Goal: Navigation & Orientation: Find specific page/section

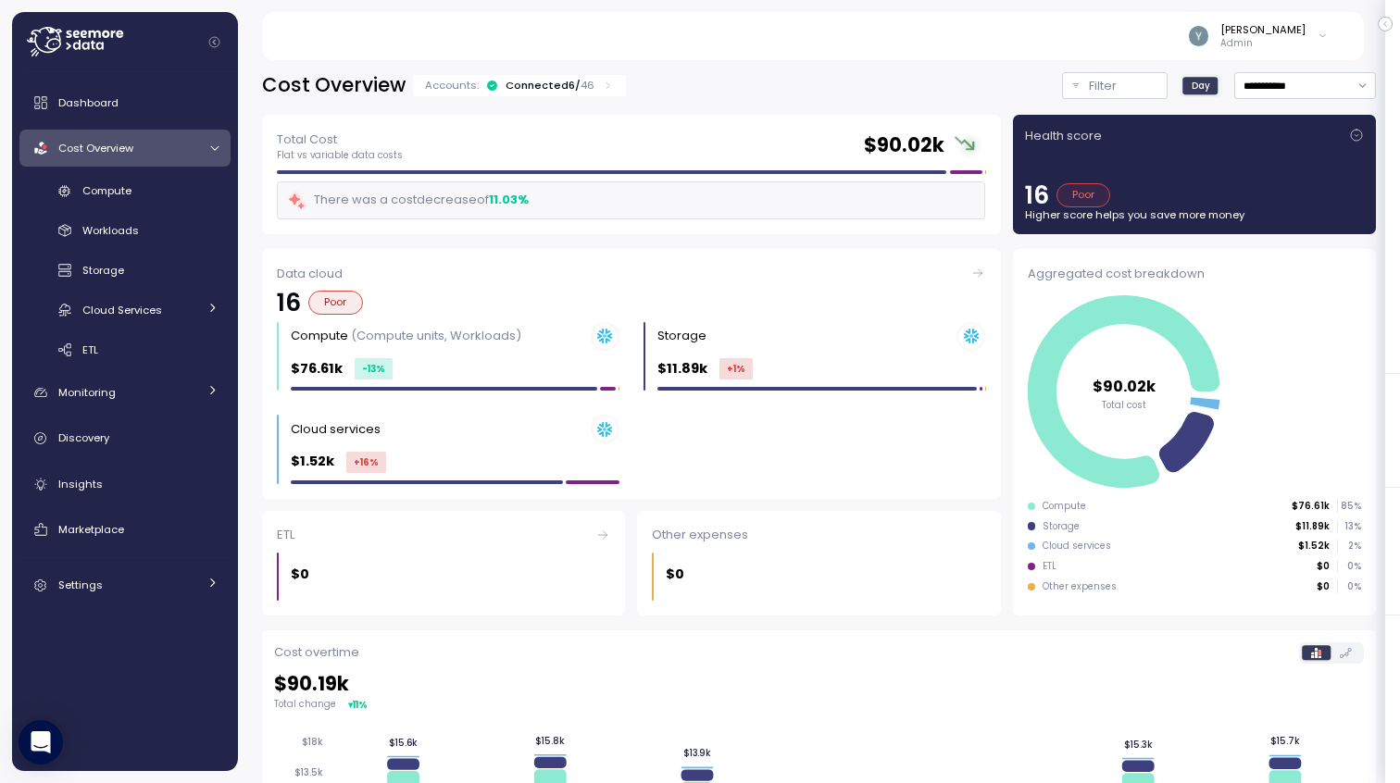
click at [213, 42] on icon "Collapse navigation" at bounding box center [214, 42] width 12 height 12
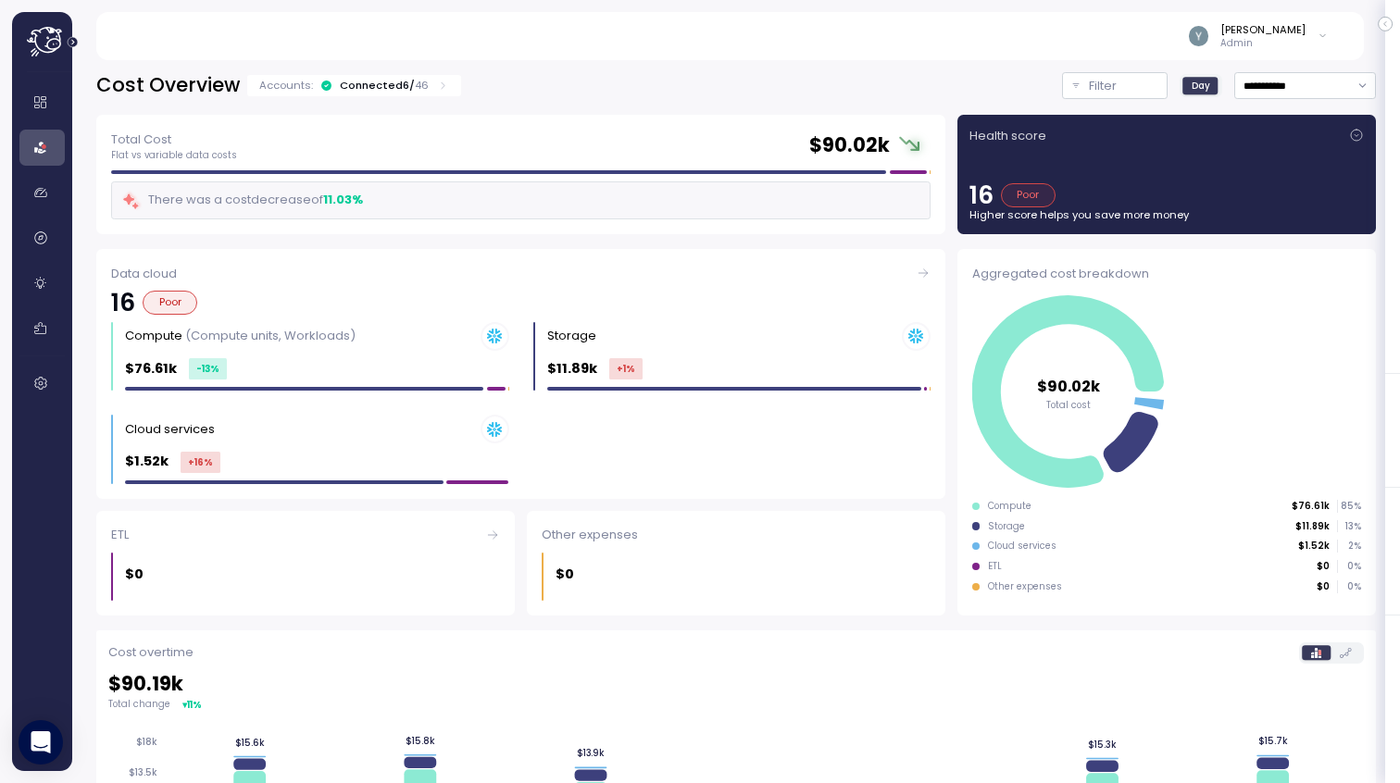
click at [73, 40] on icon "Expand navigation" at bounding box center [73, 42] width 10 height 10
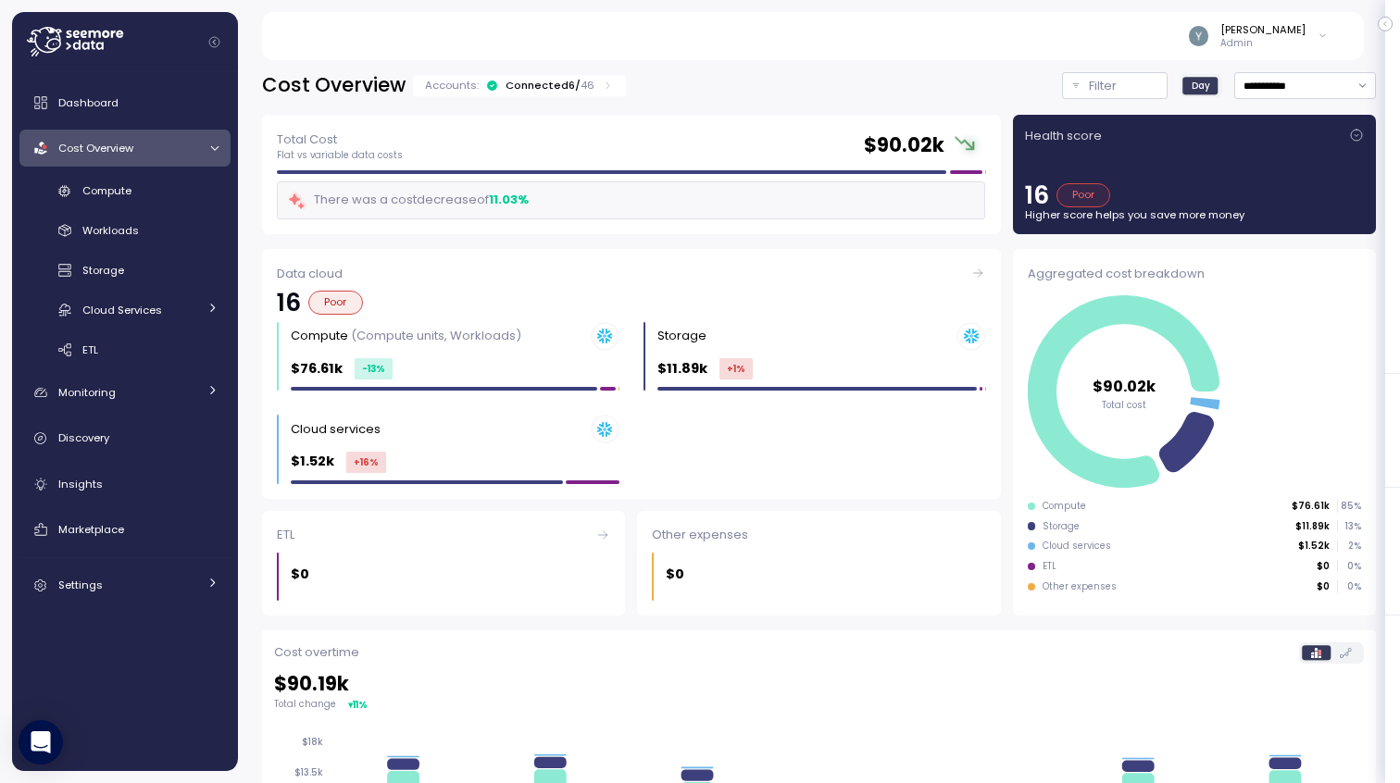
click at [43, 39] on icon at bounding box center [75, 42] width 96 height 30
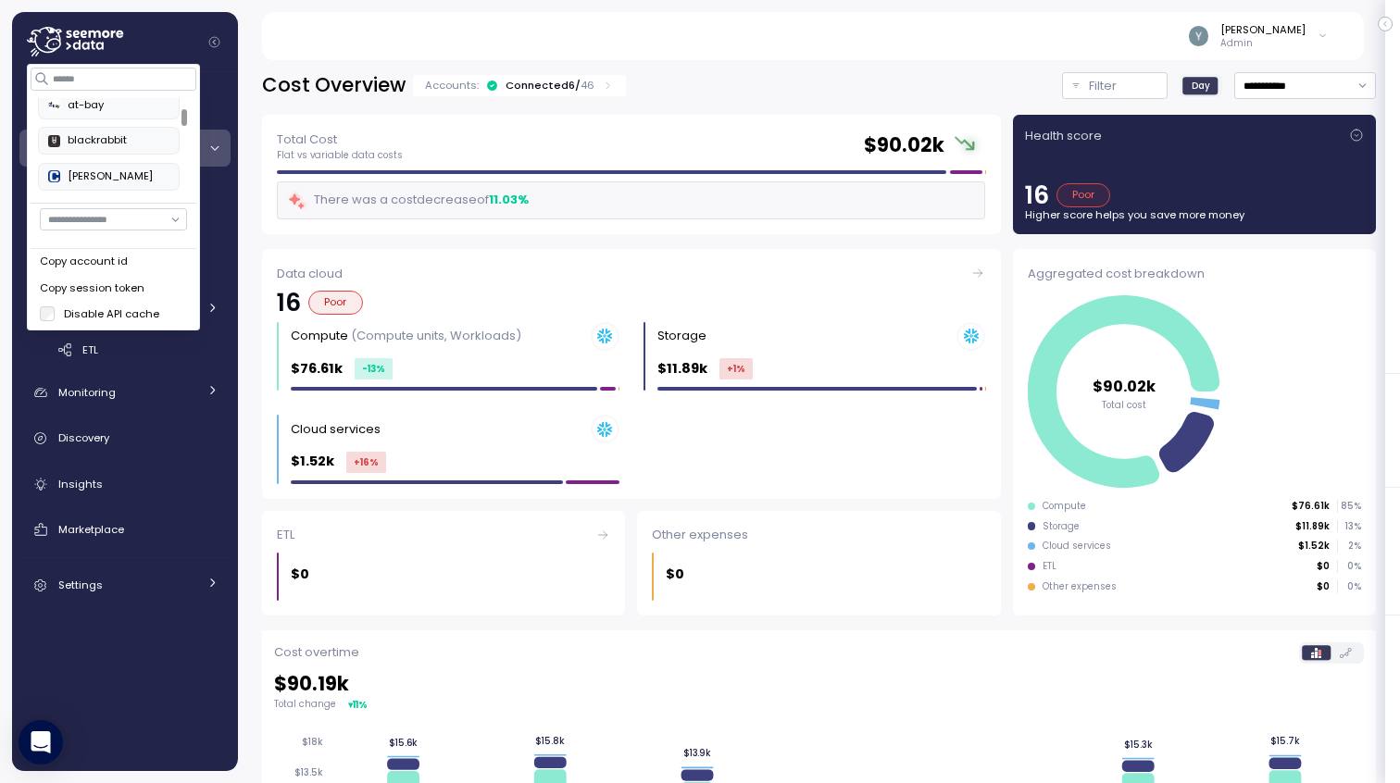
scroll to position [106, 0]
click at [114, 110] on div "at-bay" at bounding box center [108, 113] width 121 height 17
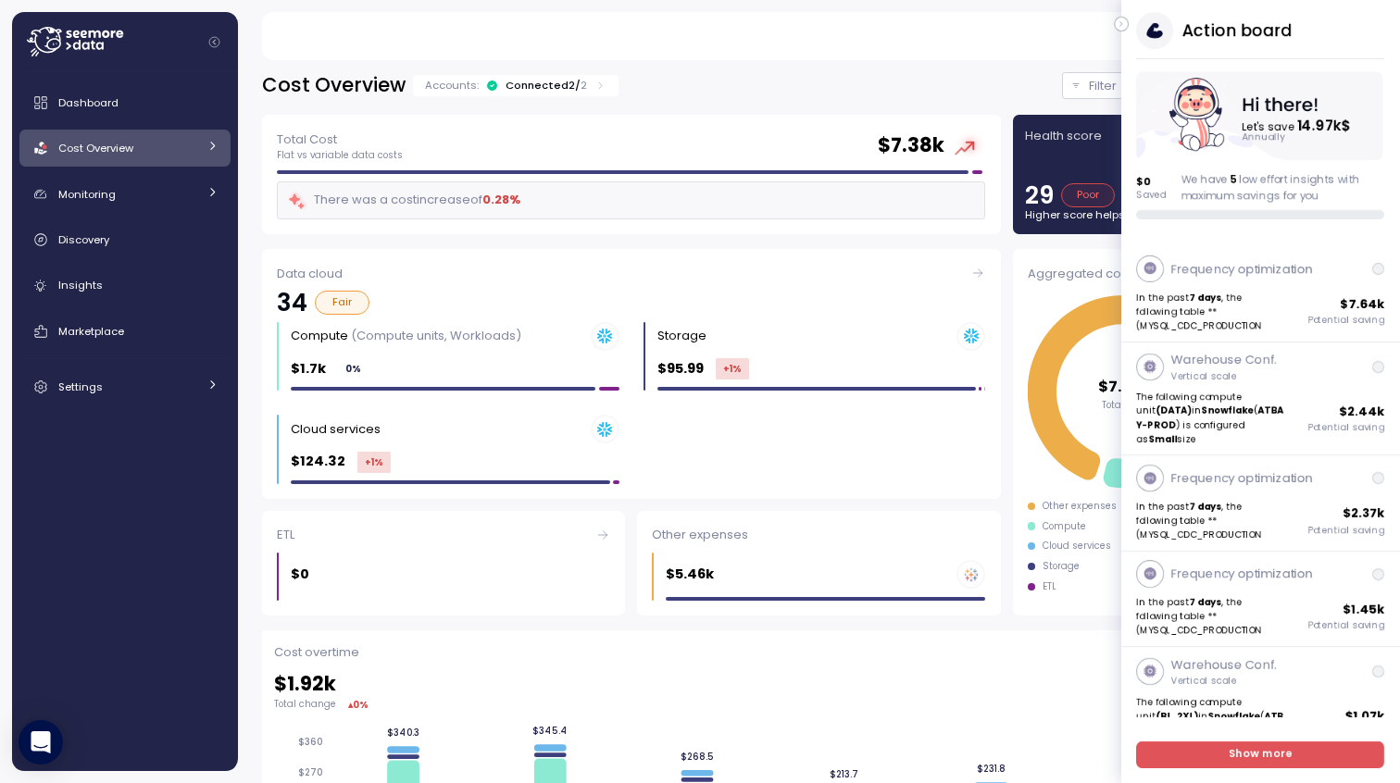
click at [1120, 23] on icon "button" at bounding box center [1121, 24] width 2 height 5
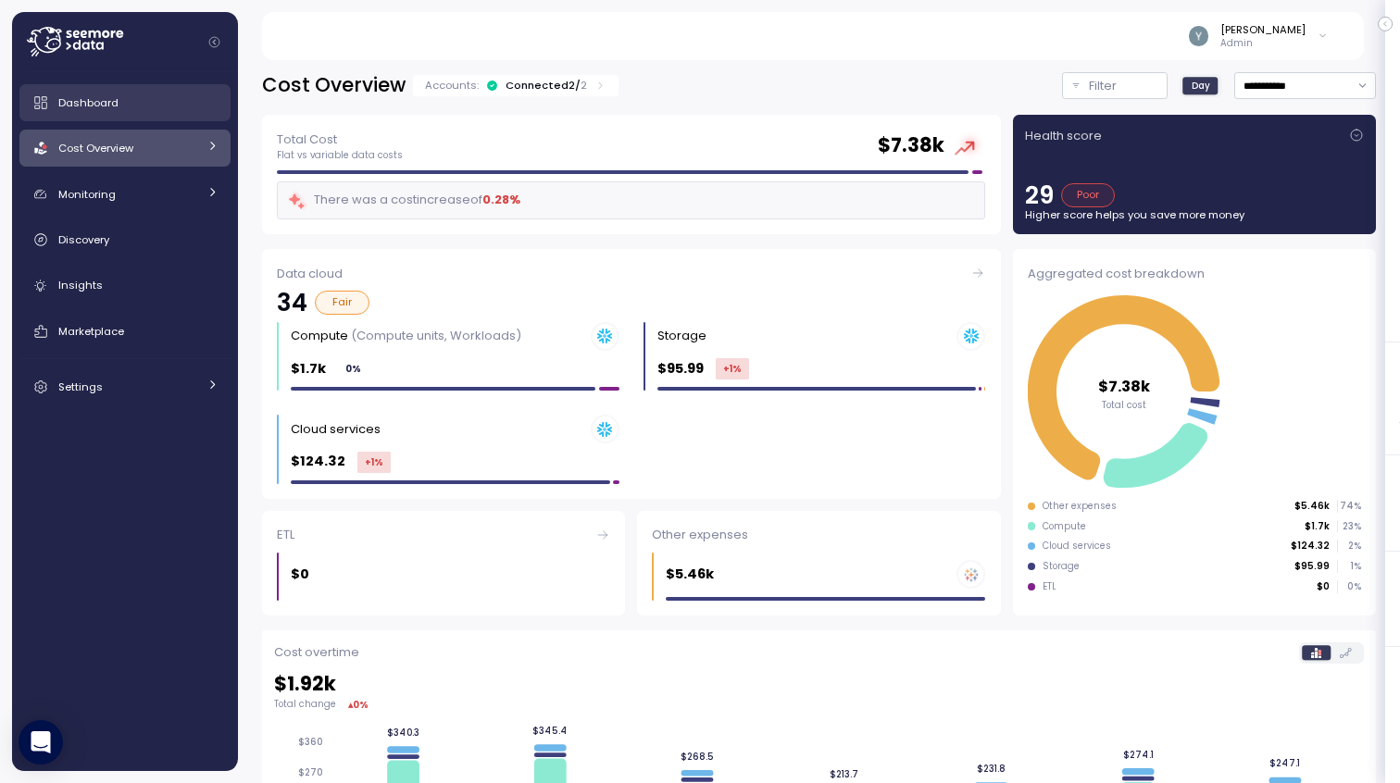
click at [116, 106] on span "Dashboard" at bounding box center [88, 102] width 60 height 15
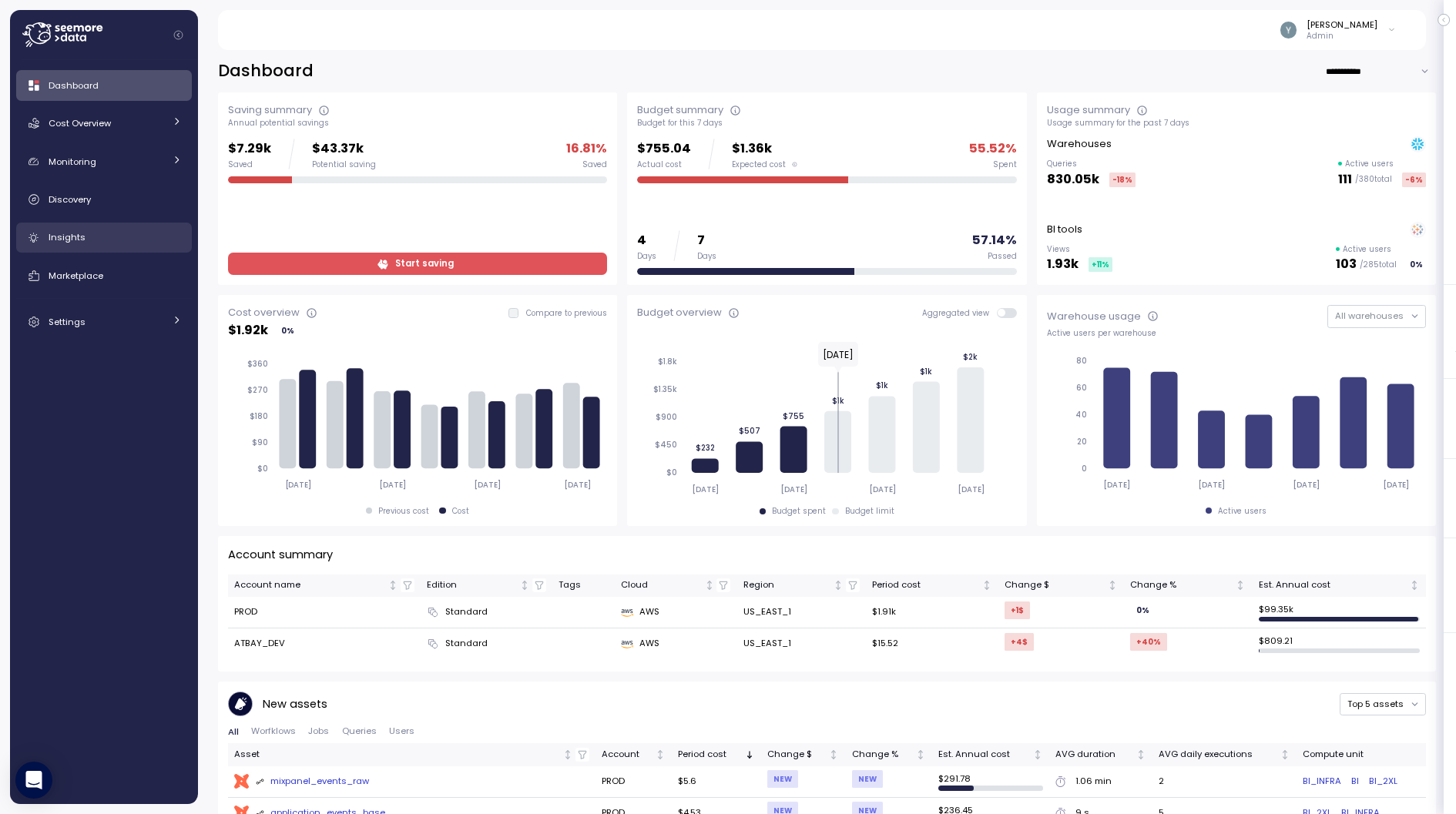
click at [62, 241] on span "Insights" at bounding box center [67, 237] width 37 height 12
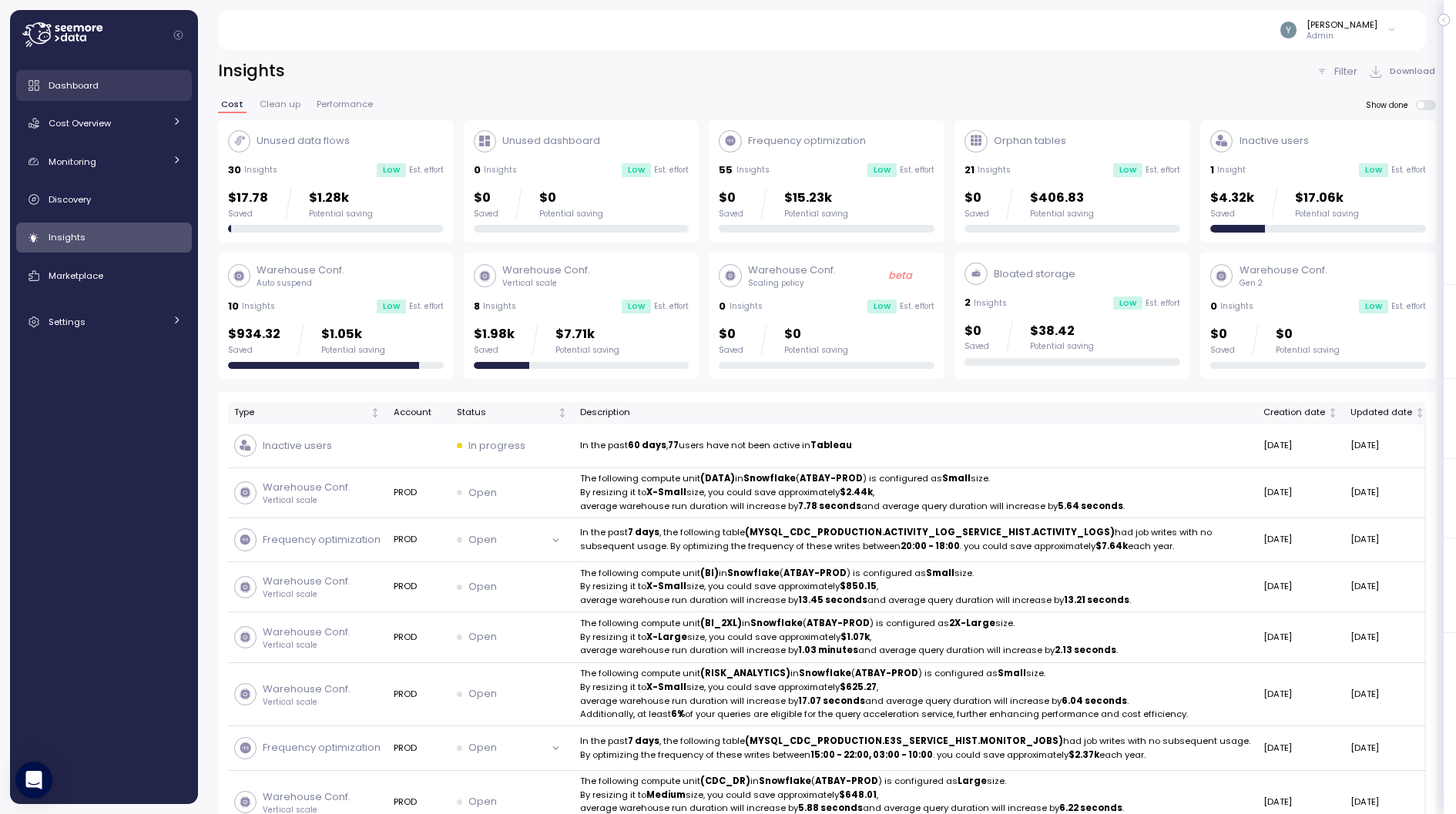
click at [100, 90] on div "Dashboard" at bounding box center [115, 85] width 133 height 16
